Goal: Navigation & Orientation: Understand site structure

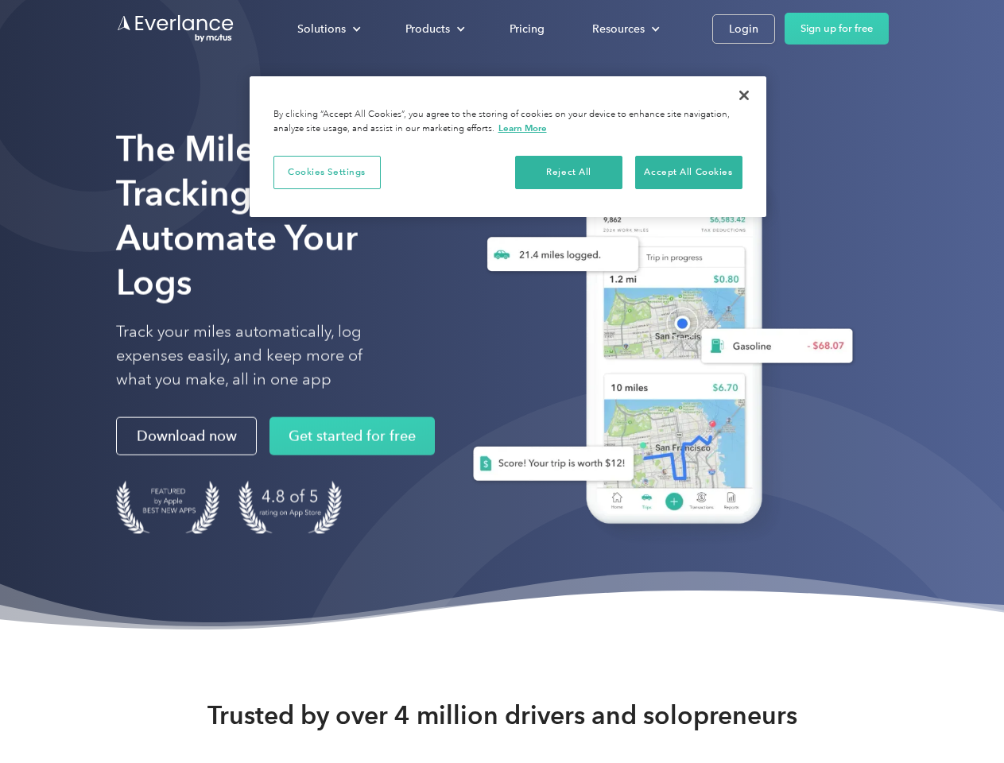
click at [328, 29] on div "Solutions" at bounding box center [321, 29] width 49 height 20
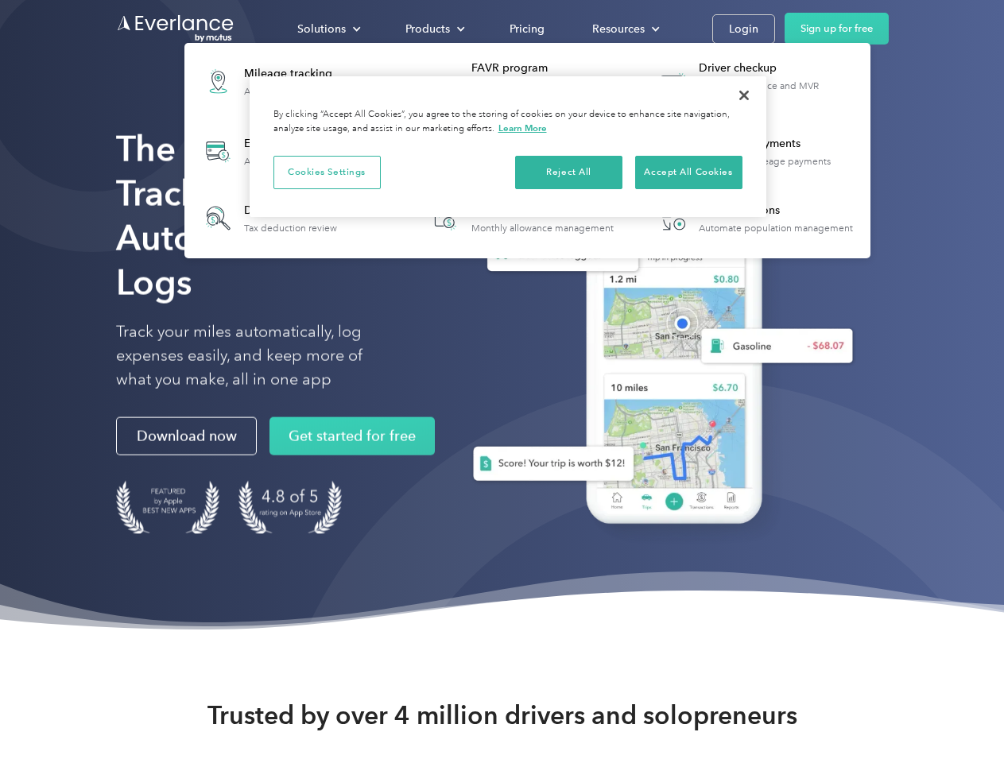
click at [433, 29] on div "Products" at bounding box center [428, 29] width 45 height 20
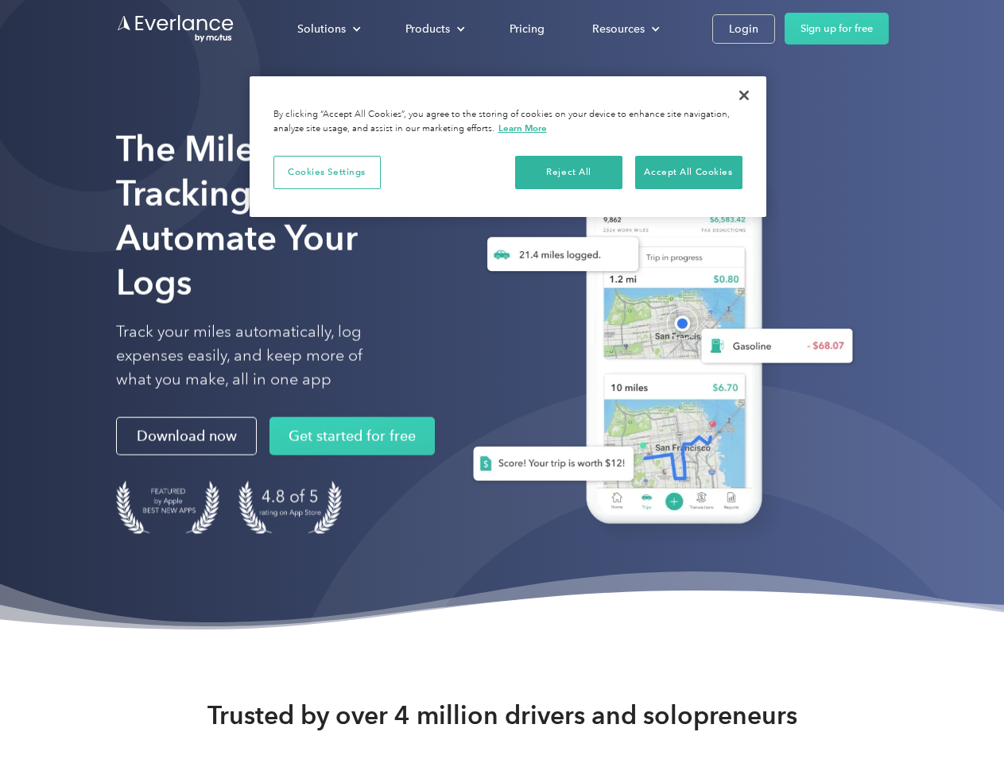
click at [624, 29] on div "Resources" at bounding box center [618, 29] width 52 height 20
click at [327, 172] on button "Cookies Settings" at bounding box center [327, 172] width 107 height 33
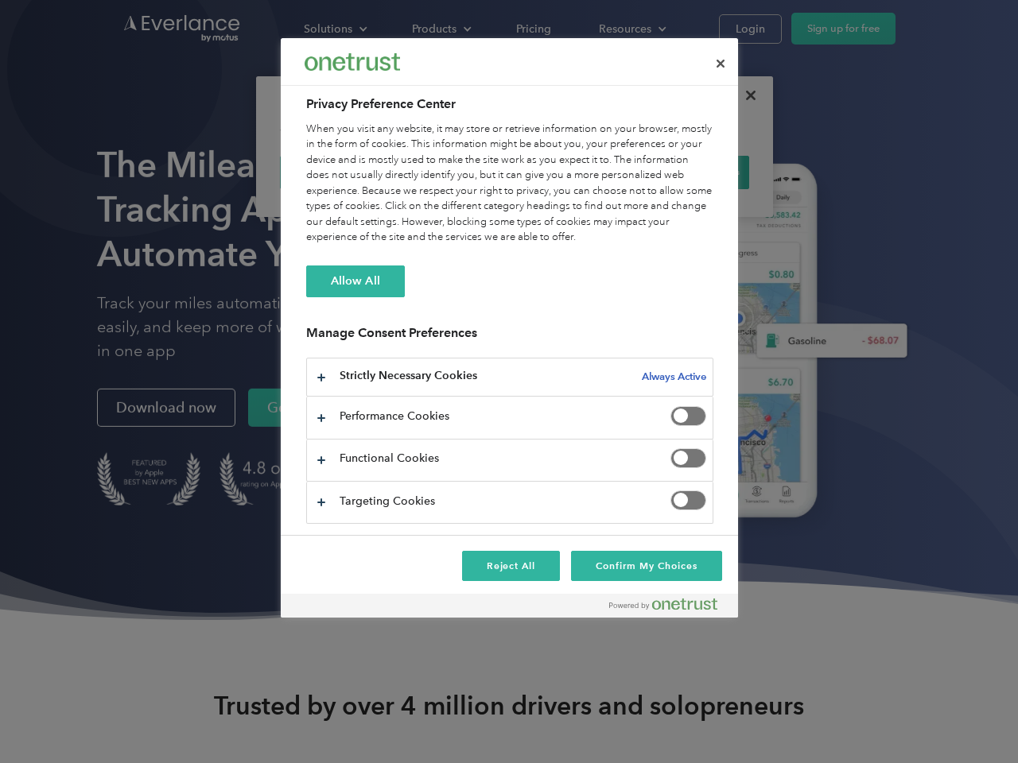
click at [569, 172] on div "When you visit any website, it may store or retrieve information on your browse…" at bounding box center [509, 184] width 407 height 124
click at [689, 172] on div "When you visit any website, it may store or retrieve information on your browse…" at bounding box center [509, 184] width 407 height 124
click at [744, 95] on div at bounding box center [509, 381] width 1018 height 763
